Goal: Check status: Check status

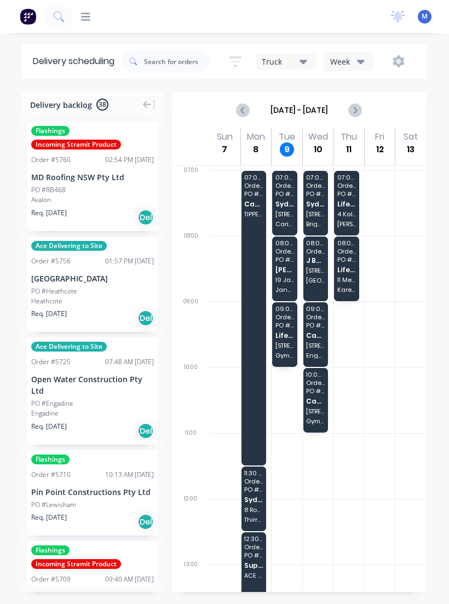
click at [289, 210] on div "07:00 - 08:00 Order # 5487 PO # 60 Sydney Cantilever Group Pty Ltd [STREET_ADDR…" at bounding box center [284, 203] width 25 height 65
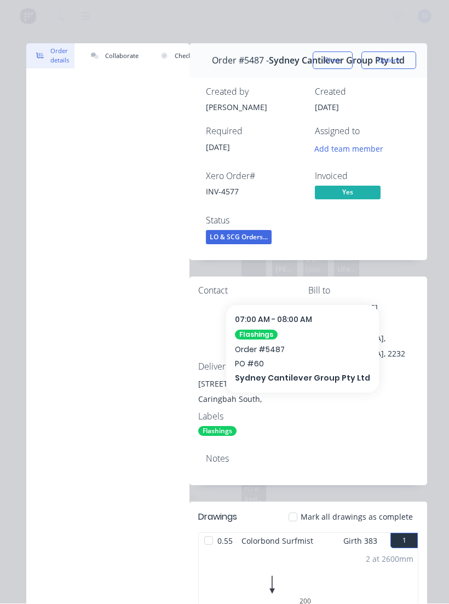
click at [337, 56] on button "Close" at bounding box center [333, 61] width 40 height 18
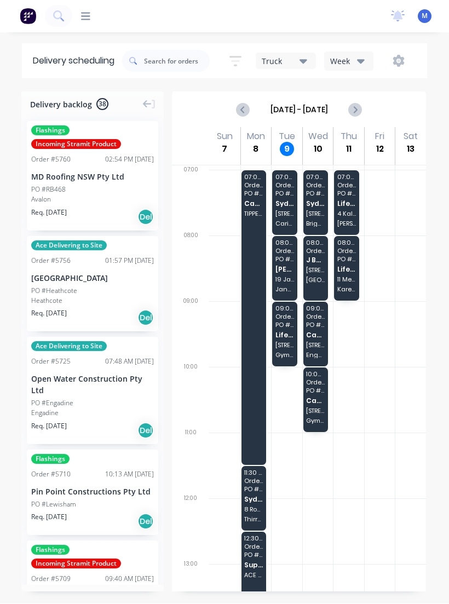
click at [289, 346] on span "[STREET_ADDRESS][PERSON_NAME]" at bounding box center [284, 345] width 19 height 7
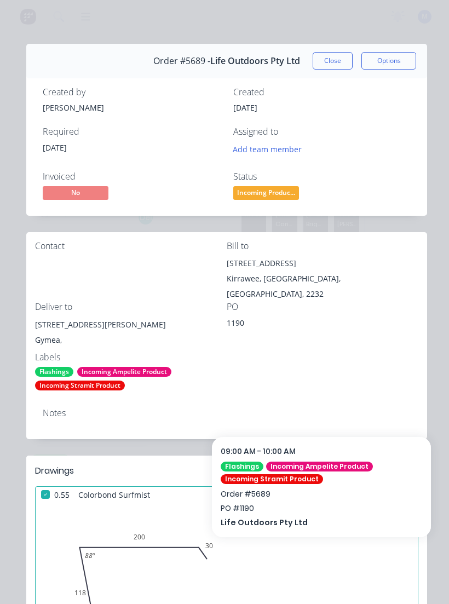
click at [336, 61] on button "Close" at bounding box center [333, 61] width 40 height 18
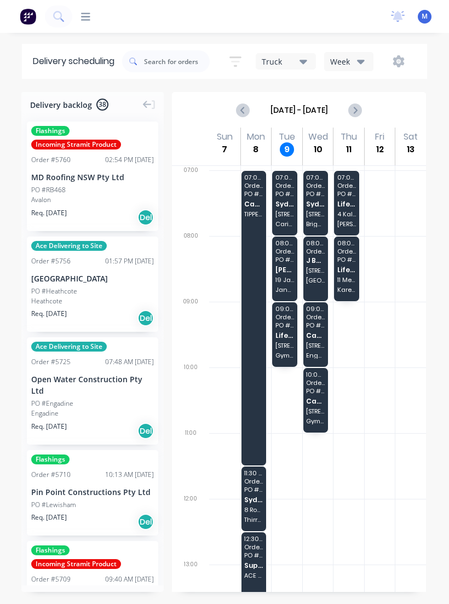
click at [282, 206] on span "Sydney Cantilever Group Pty Ltd" at bounding box center [284, 203] width 19 height 7
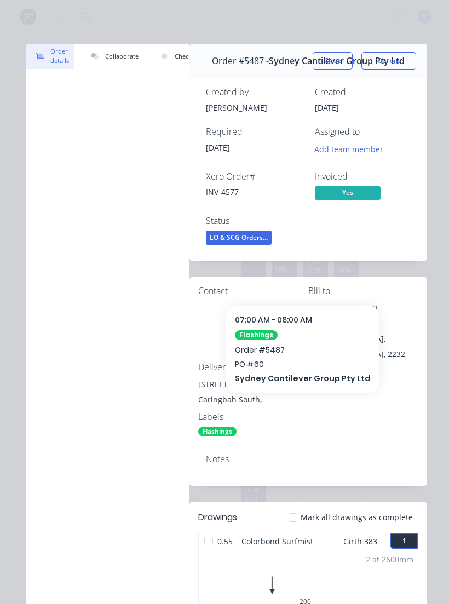
click at [339, 53] on button "Close" at bounding box center [333, 61] width 40 height 18
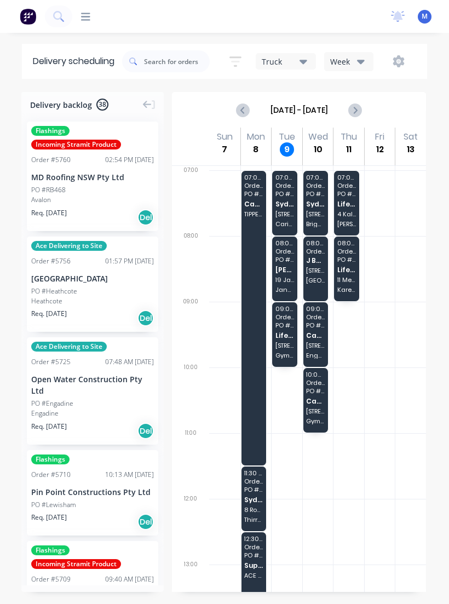
click at [284, 352] on span "Gymea" at bounding box center [284, 355] width 19 height 7
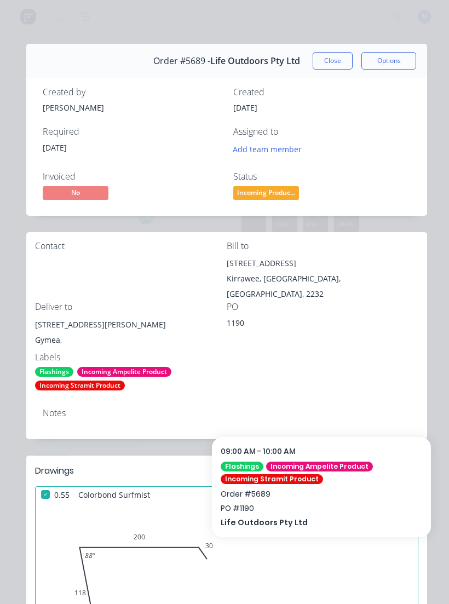
click at [344, 59] on button "Close" at bounding box center [333, 61] width 40 height 18
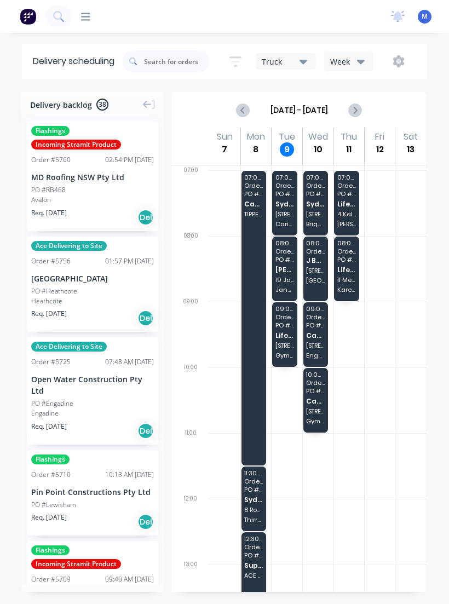
click at [289, 193] on span "PO # 60" at bounding box center [284, 193] width 19 height 7
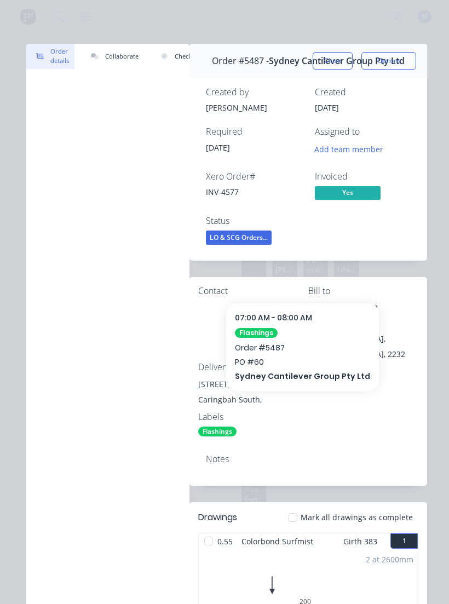
click at [335, 63] on button "Close" at bounding box center [333, 61] width 40 height 18
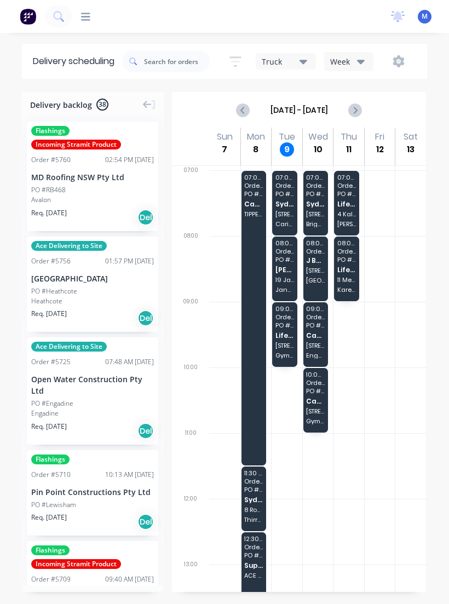
click at [290, 271] on span "[PERSON_NAME] Industries Group Pty Ltd" at bounding box center [284, 269] width 19 height 7
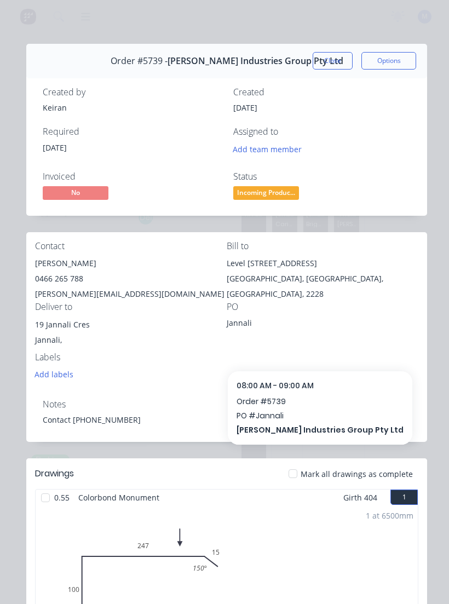
click at [332, 61] on button "Close" at bounding box center [333, 61] width 40 height 18
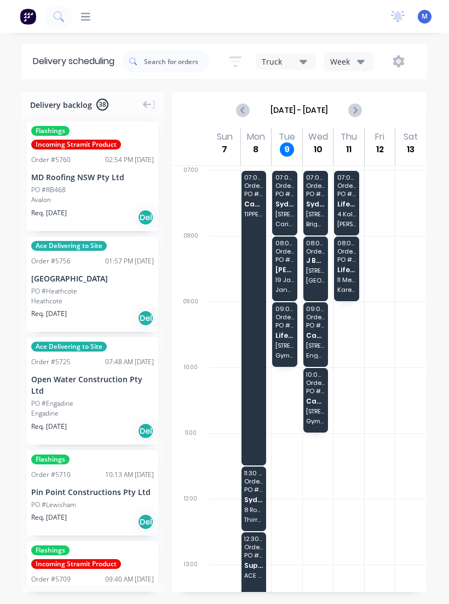
click at [288, 190] on span "PO # 60" at bounding box center [284, 193] width 19 height 7
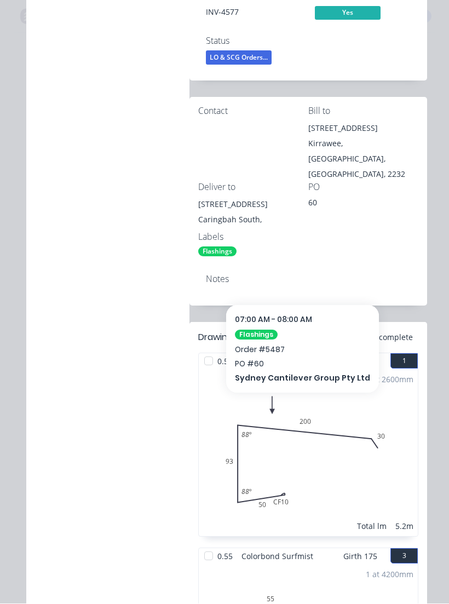
scroll to position [188, 0]
